Goal: Transaction & Acquisition: Purchase product/service

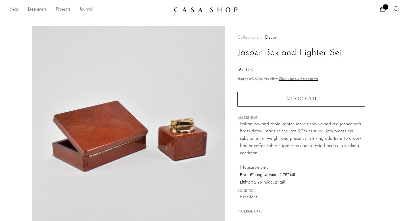
click at [12, 10] on link "Shop" at bounding box center [14, 9] width 10 height 7
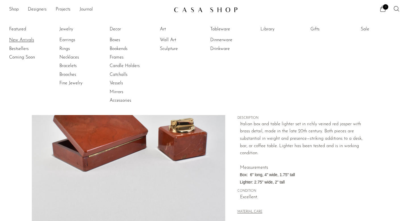
click at [19, 41] on link "New Arrivals" at bounding box center [30, 40] width 43 height 6
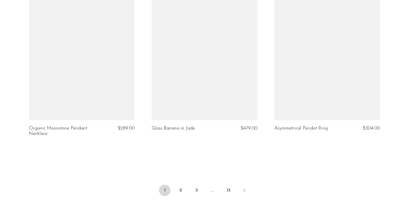
scroll to position [1983, 0]
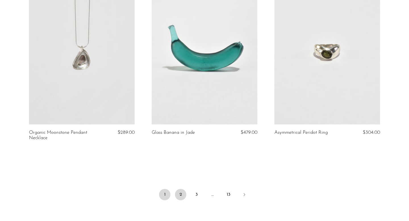
click at [181, 200] on link "2" at bounding box center [180, 194] width 11 height 11
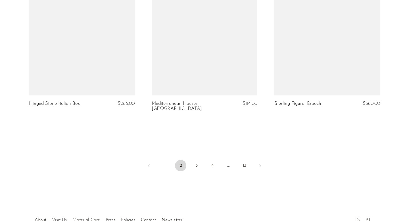
scroll to position [2049, 0]
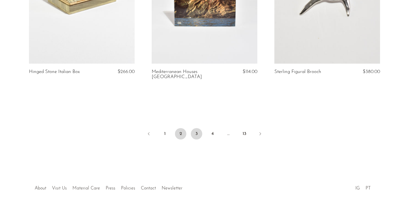
click at [197, 128] on link "3" at bounding box center [196, 133] width 11 height 11
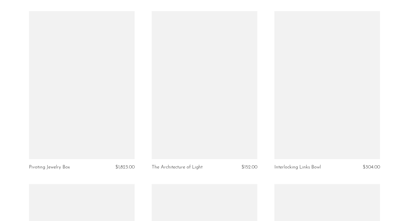
scroll to position [1614, 0]
